Goal: Transaction & Acquisition: Subscribe to service/newsletter

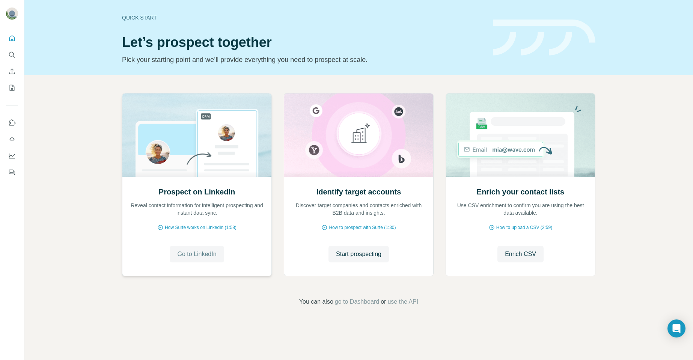
click at [194, 257] on span "Go to LinkedIn" at bounding box center [196, 254] width 39 height 9
click at [675, 345] on div "Quick start Let’s prospect together Pick your starting point and we’ll provide …" at bounding box center [358, 180] width 668 height 360
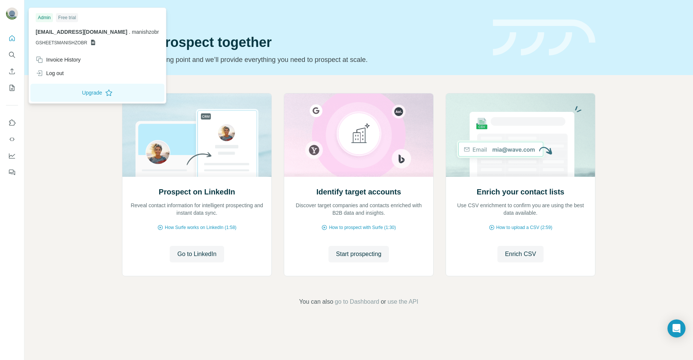
click at [10, 16] on img at bounding box center [12, 14] width 12 height 12
click at [58, 75] on div "Log out" at bounding box center [50, 73] width 28 height 8
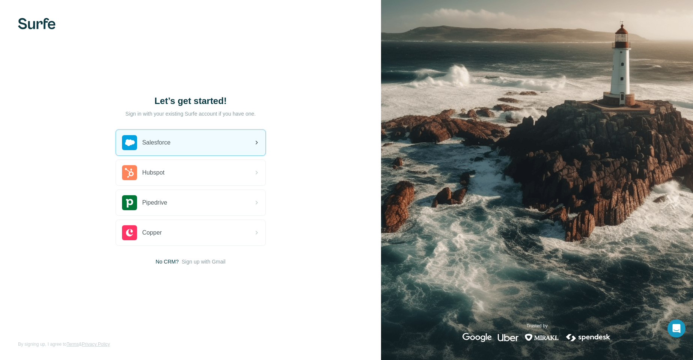
click at [158, 143] on span "Salesforce" at bounding box center [156, 142] width 29 height 9
click at [180, 146] on div "Salesforce" at bounding box center [190, 143] width 149 height 26
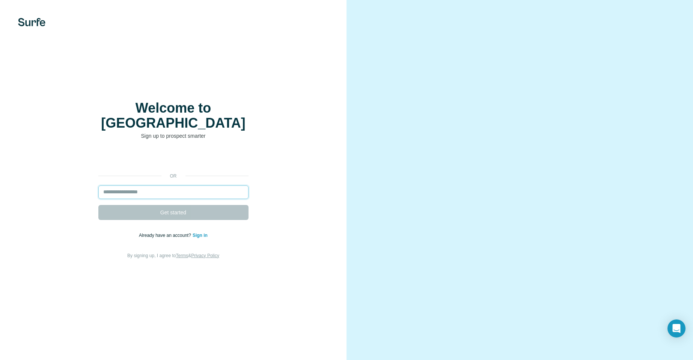
drag, startPoint x: 0, startPoint y: 0, endPoint x: 152, endPoint y: 184, distance: 238.1
click at [152, 185] on input "email" at bounding box center [173, 192] width 150 height 14
click at [137, 185] on input "email" at bounding box center [173, 192] width 150 height 14
click at [155, 185] on input "email" at bounding box center [173, 192] width 150 height 14
paste input "**********"
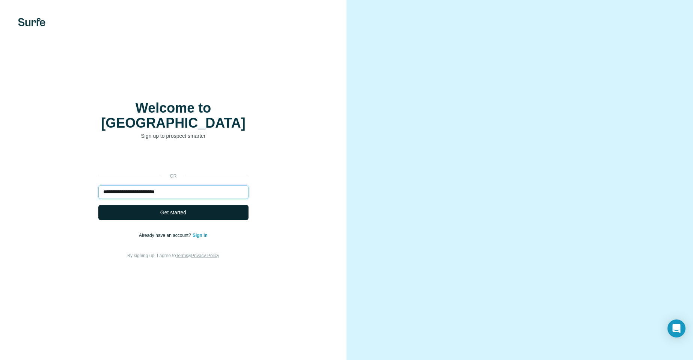
type input "**********"
click at [171, 209] on span "Get started" at bounding box center [173, 213] width 26 height 8
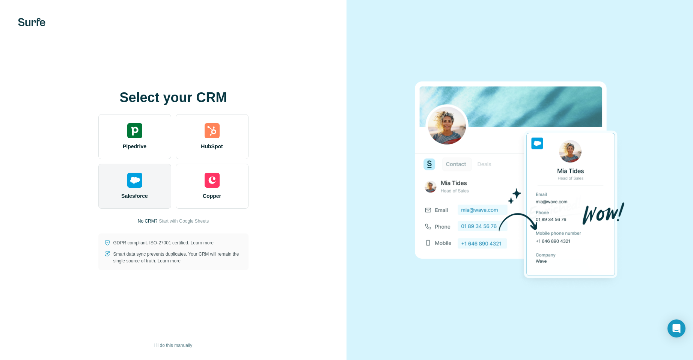
click at [137, 187] on img at bounding box center [134, 180] width 15 height 15
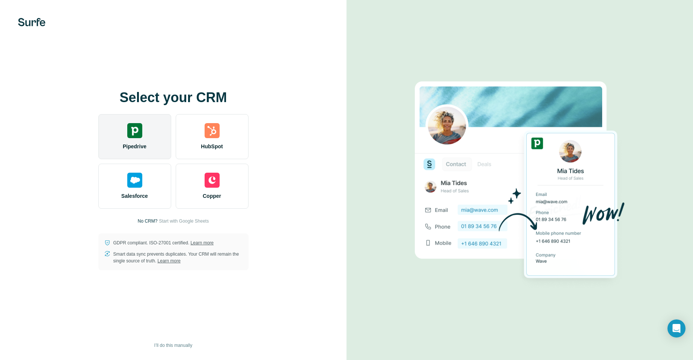
click at [137, 136] on img at bounding box center [134, 130] width 15 height 15
click at [137, 134] on img at bounding box center [134, 130] width 15 height 15
click at [137, 135] on img at bounding box center [134, 130] width 15 height 15
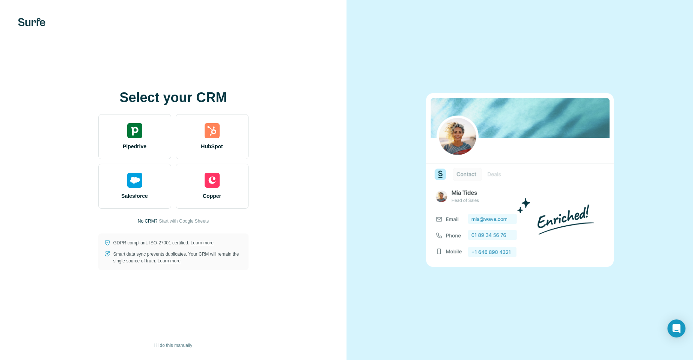
click at [447, 17] on div at bounding box center [519, 180] width 346 height 360
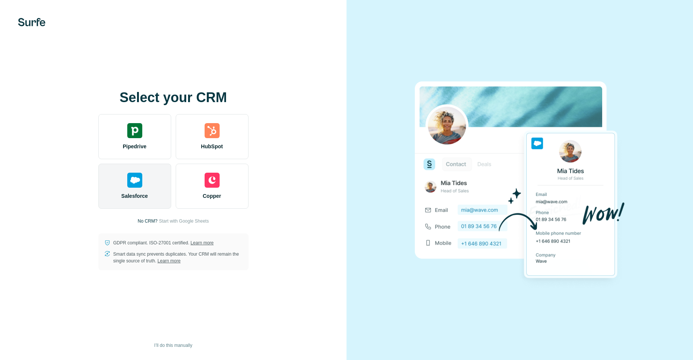
click at [132, 190] on div "Salesforce" at bounding box center [134, 186] width 73 height 45
click at [135, 179] on img at bounding box center [134, 180] width 15 height 15
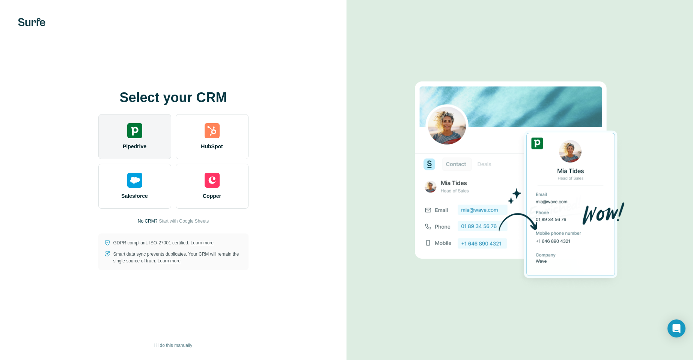
click at [137, 134] on img at bounding box center [134, 130] width 15 height 15
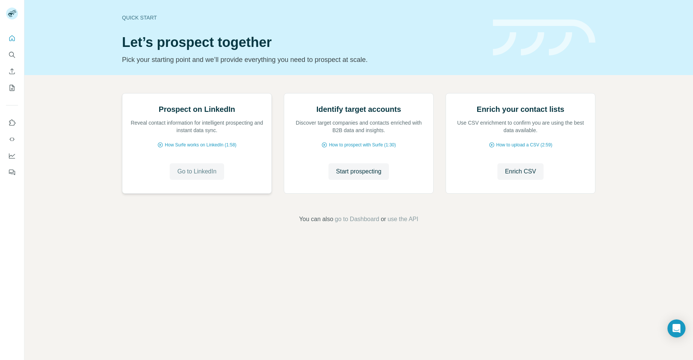
click at [186, 176] on span "Go to LinkedIn" at bounding box center [196, 171] width 39 height 9
